Goal: Task Accomplishment & Management: Use online tool/utility

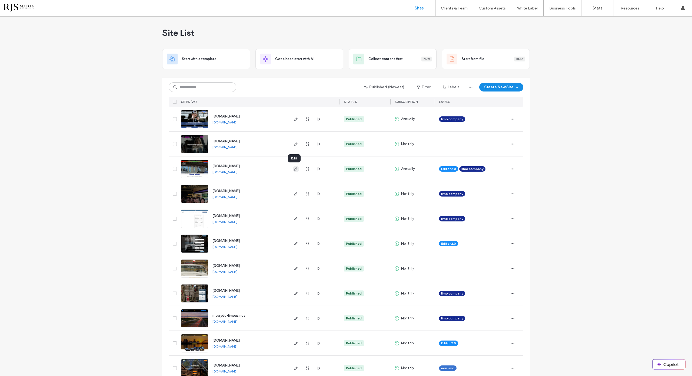
click at [294, 168] on icon "button" at bounding box center [296, 169] width 4 height 4
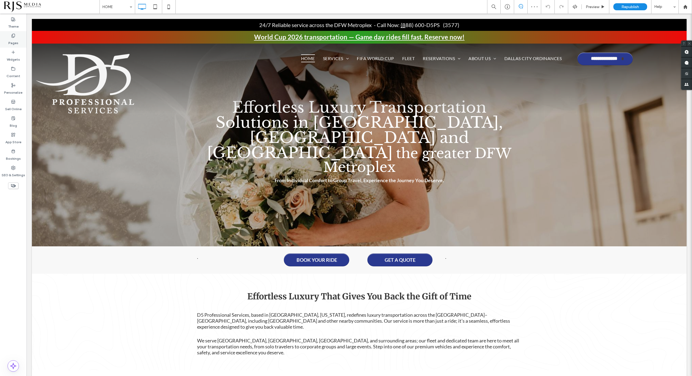
click at [21, 37] on div "Pages" at bounding box center [13, 39] width 26 height 16
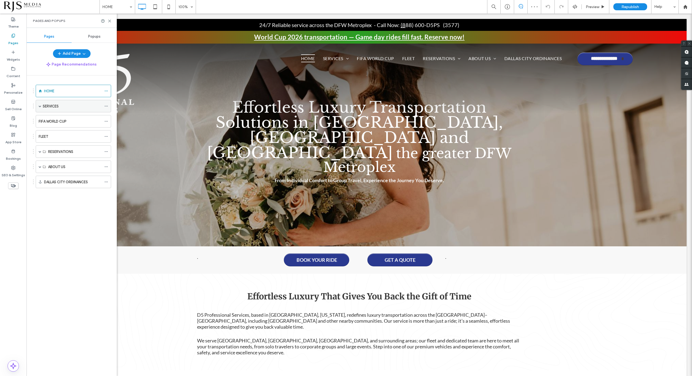
click at [41, 105] on span at bounding box center [40, 106] width 3 height 3
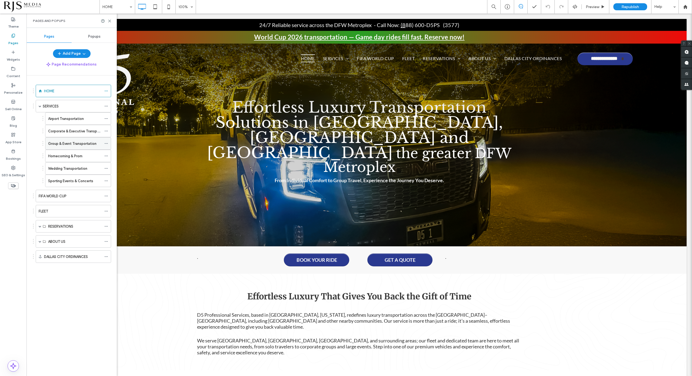
click at [61, 143] on label "Group & Event Transportation" at bounding box center [72, 143] width 48 height 9
click at [107, 142] on icon at bounding box center [106, 143] width 4 height 4
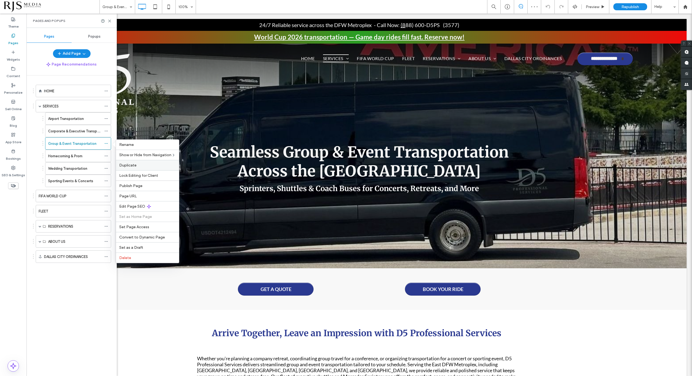
click at [127, 164] on span "Duplicate" at bounding box center [127, 165] width 17 height 5
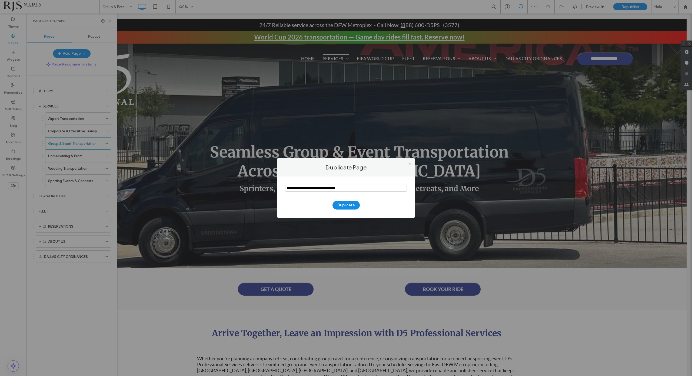
click at [358, 183] on section at bounding box center [346, 189] width 122 height 14
drag, startPoint x: 356, startPoint y: 189, endPoint x: 278, endPoint y: 185, distance: 78.2
click at [278, 185] on div "Duplicate" at bounding box center [346, 196] width 138 height 41
paste input "**********"
type input "**********"
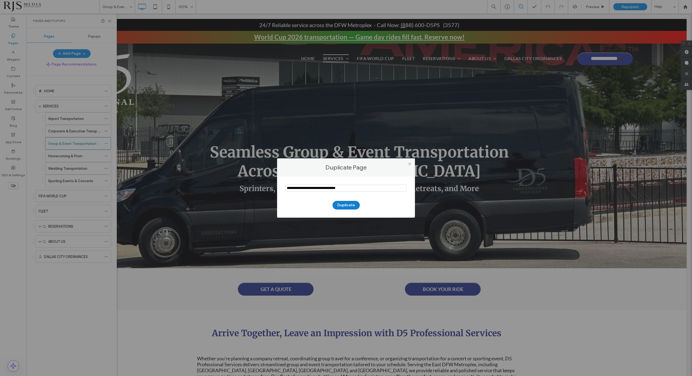
click at [349, 204] on button "Duplicate" at bounding box center [346, 205] width 27 height 9
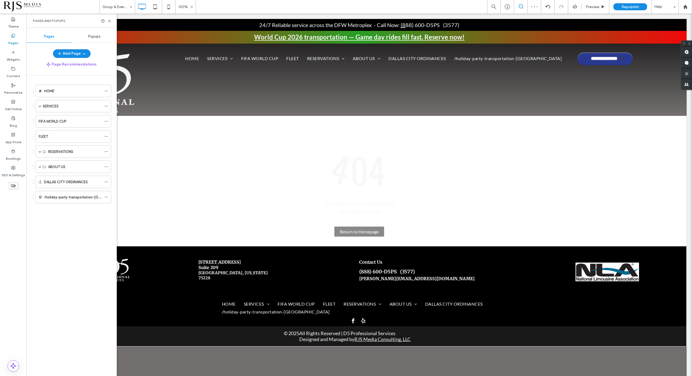
click at [82, 198] on div at bounding box center [346, 188] width 692 height 376
click at [53, 184] on div at bounding box center [346, 188] width 692 height 376
click at [56, 170] on div at bounding box center [346, 188] width 692 height 376
click at [62, 199] on div at bounding box center [346, 188] width 692 height 376
click at [40, 106] on div at bounding box center [346, 188] width 692 height 376
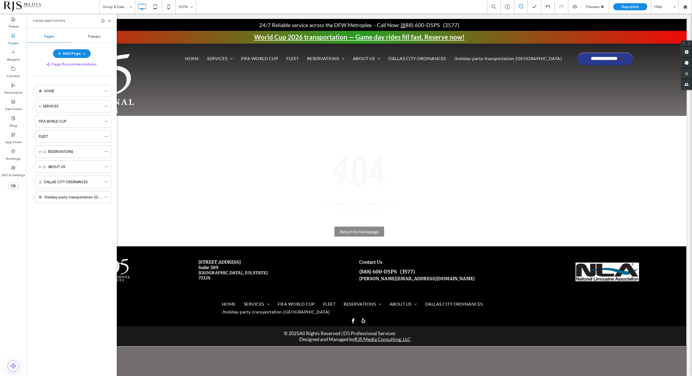
click at [13, 71] on div at bounding box center [346, 188] width 692 height 376
click at [40, 105] on div at bounding box center [346, 188] width 692 height 376
click at [59, 141] on div at bounding box center [346, 188] width 692 height 376
